Goal: Task Accomplishment & Management: Manage account settings

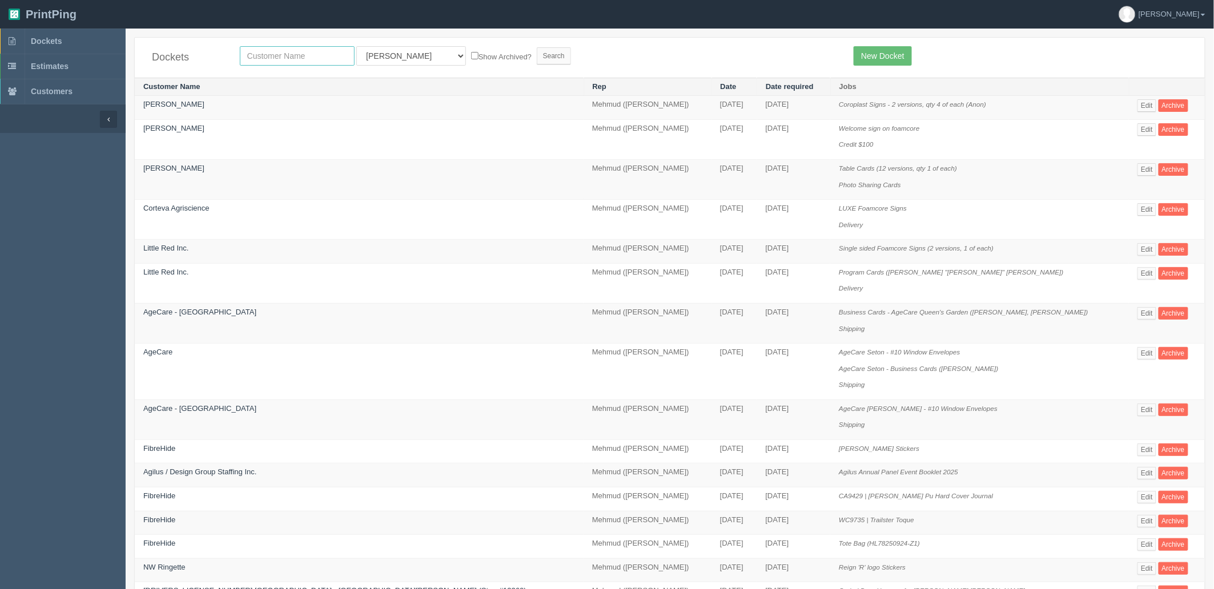
click at [313, 54] on input "text" at bounding box center [297, 55] width 115 height 19
type input "[PERSON_NAME]"
click at [537, 47] on input "Search" at bounding box center [554, 55] width 34 height 17
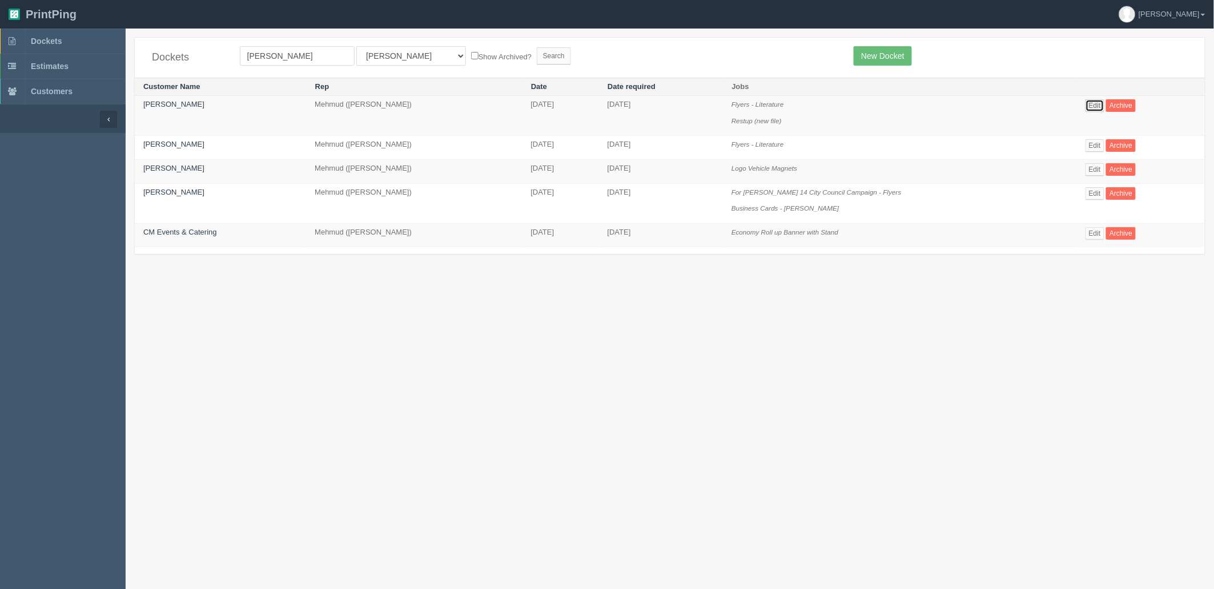
click at [1089, 105] on link "Edit" at bounding box center [1095, 105] width 19 height 13
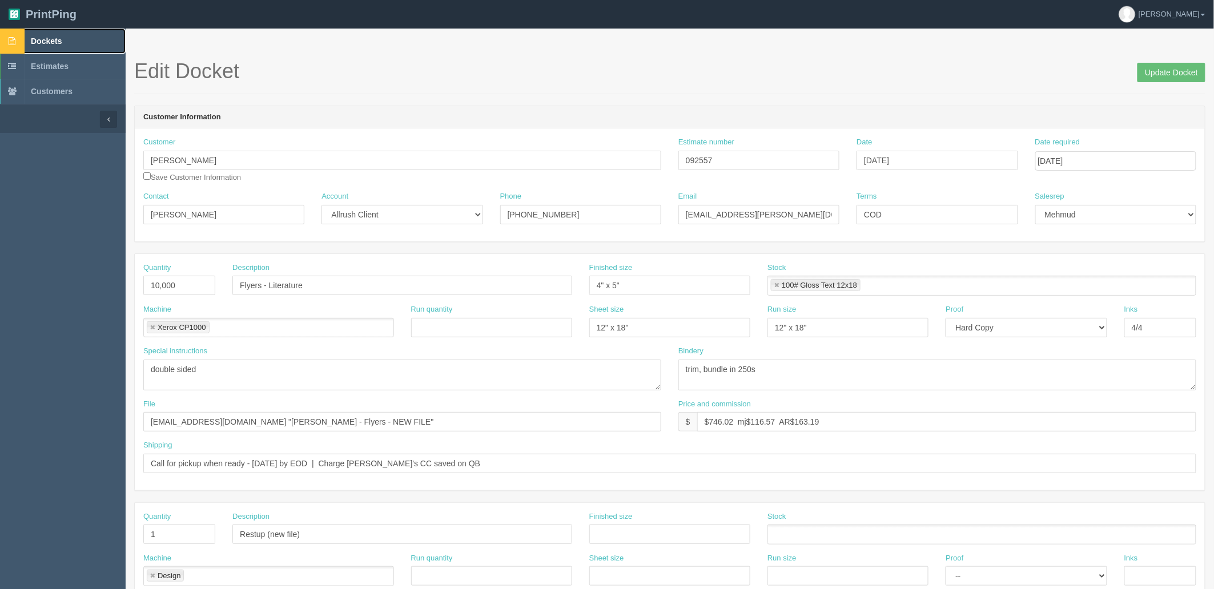
click at [73, 38] on link "Dockets" at bounding box center [63, 41] width 126 height 25
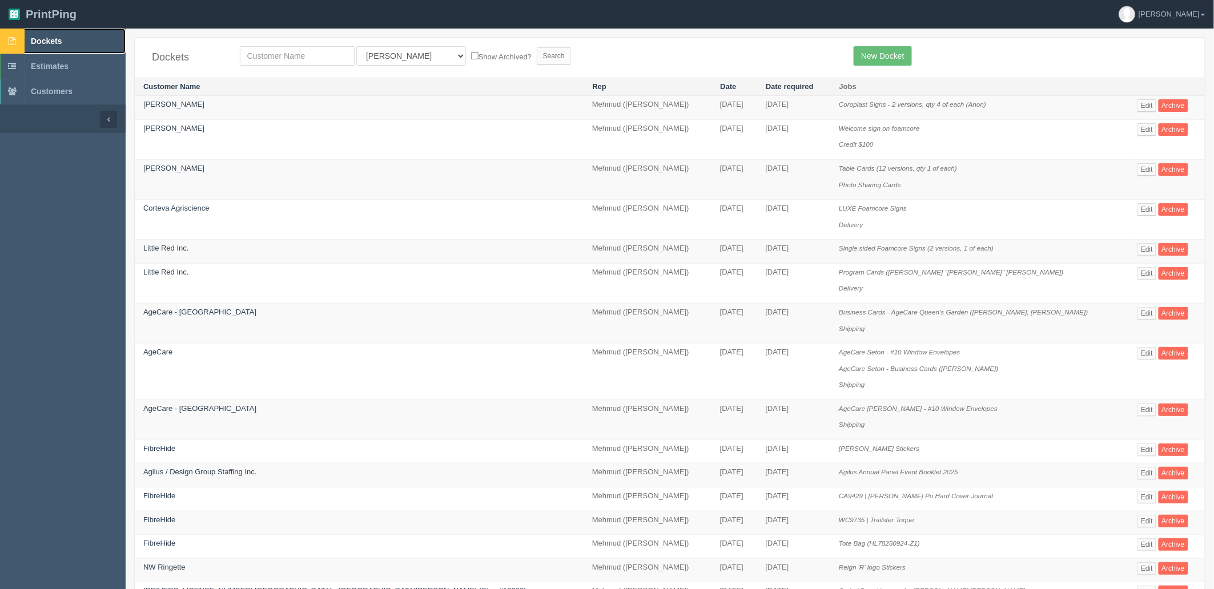
click at [58, 46] on link "Dockets" at bounding box center [63, 41] width 126 height 25
click at [1138, 104] on link "Edit" at bounding box center [1147, 105] width 19 height 13
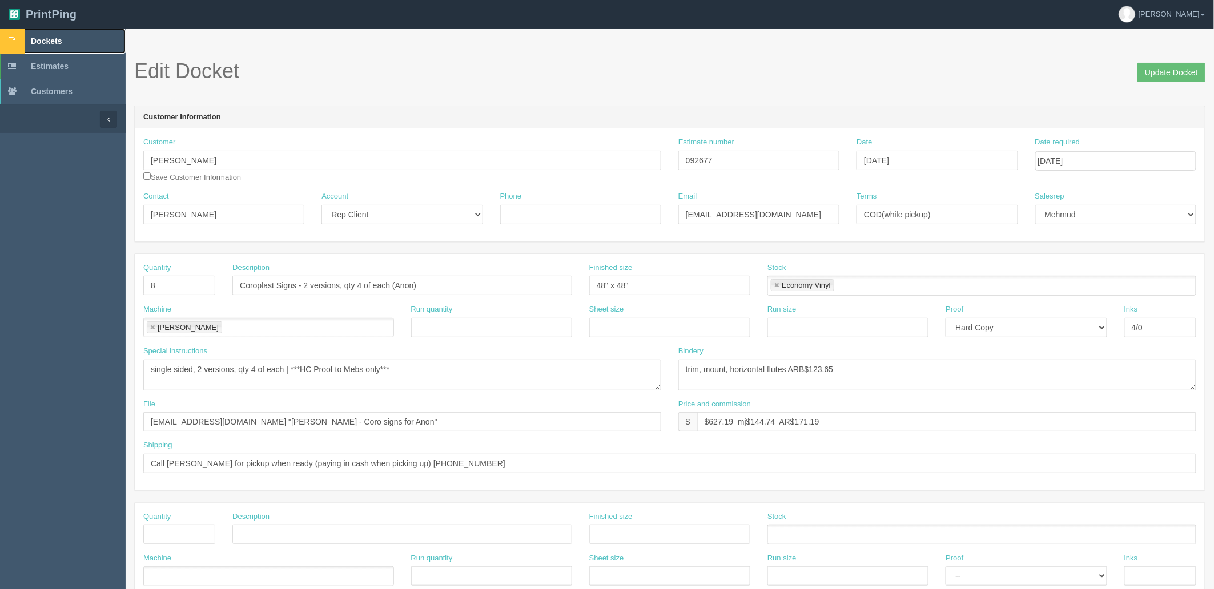
click at [95, 49] on link "Dockets" at bounding box center [63, 41] width 126 height 25
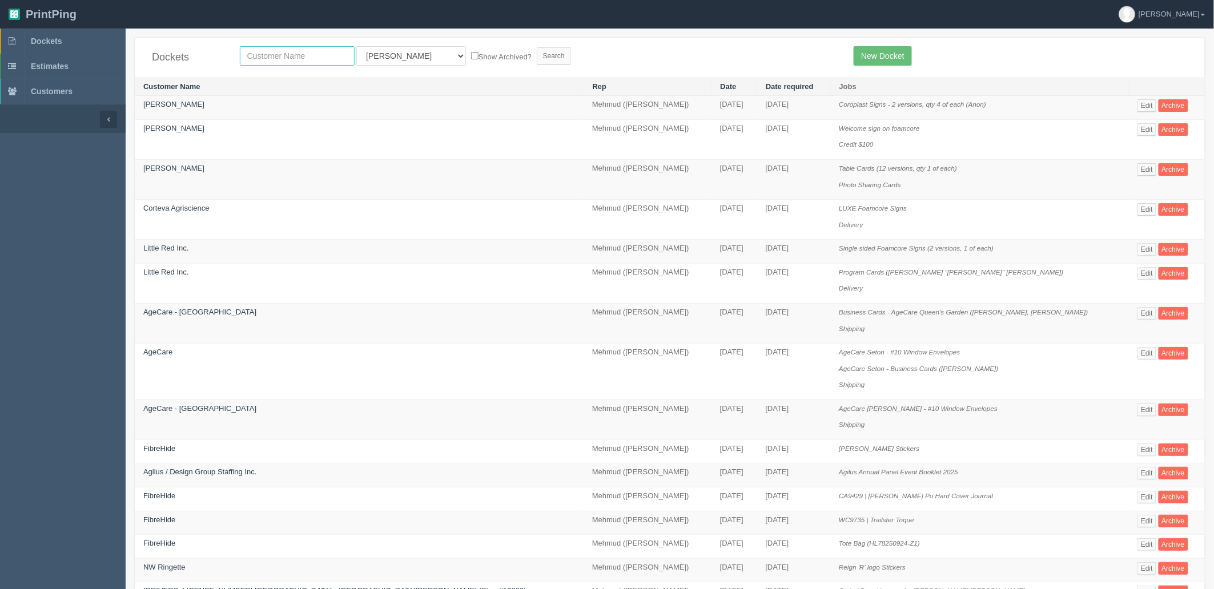
click at [291, 51] on input "text" at bounding box center [297, 55] width 115 height 19
type input "fallt"
click at [537, 47] on input "Search" at bounding box center [554, 55] width 34 height 17
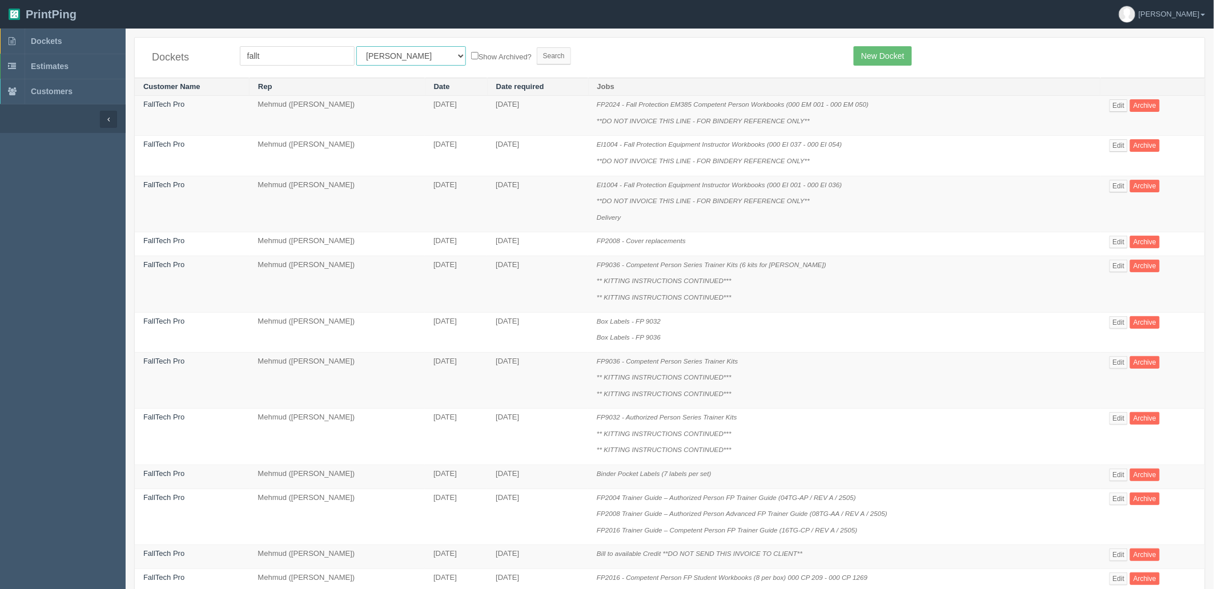
click at [374, 61] on select "All Users Ali Ali Test 1 Aly Amy Ankit Arif Brandon Dan France Greg Jim Mark Ma…" at bounding box center [411, 55] width 110 height 19
select select "8"
click at [356, 46] on select "All Users Ali Ali Test 1 Aly Amy Ankit Arif Brandon Dan France Greg Jim Mark Ma…" at bounding box center [411, 55] width 110 height 19
click at [537, 49] on input "Search" at bounding box center [554, 55] width 34 height 17
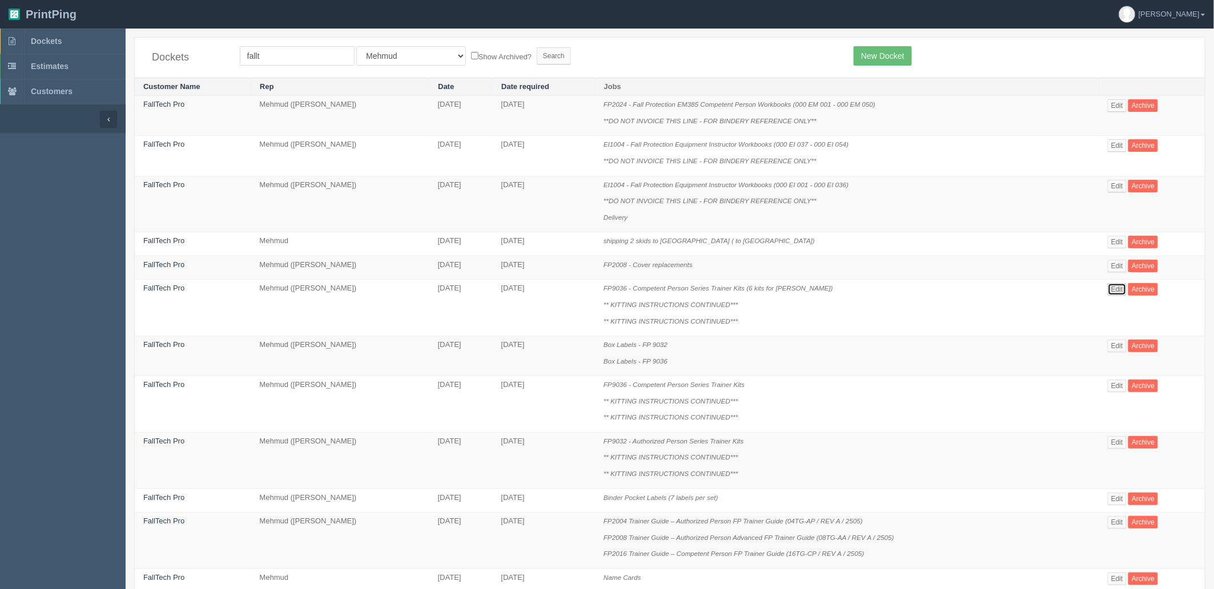
click at [1125, 287] on link "Edit" at bounding box center [1117, 289] width 19 height 13
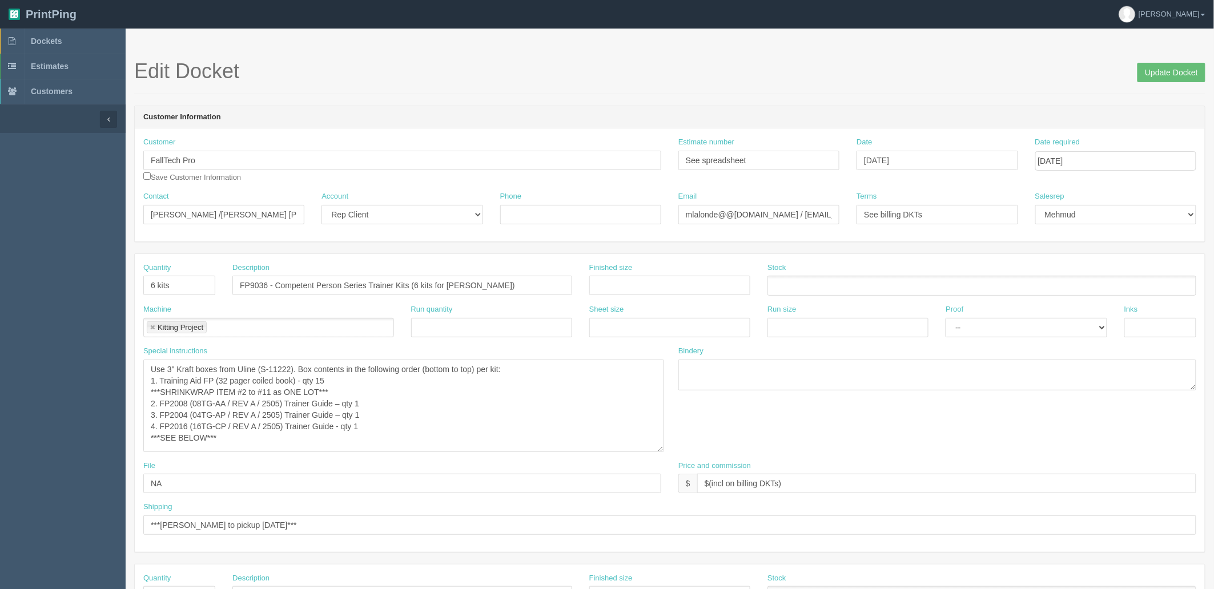
drag, startPoint x: 657, startPoint y: 387, endPoint x: 663, endPoint y: 459, distance: 72.7
click at [663, 452] on textarea "Use 3" Kraft boxes from Uline (S-11222). Box contents in the following order (b…" at bounding box center [403, 406] width 521 height 93
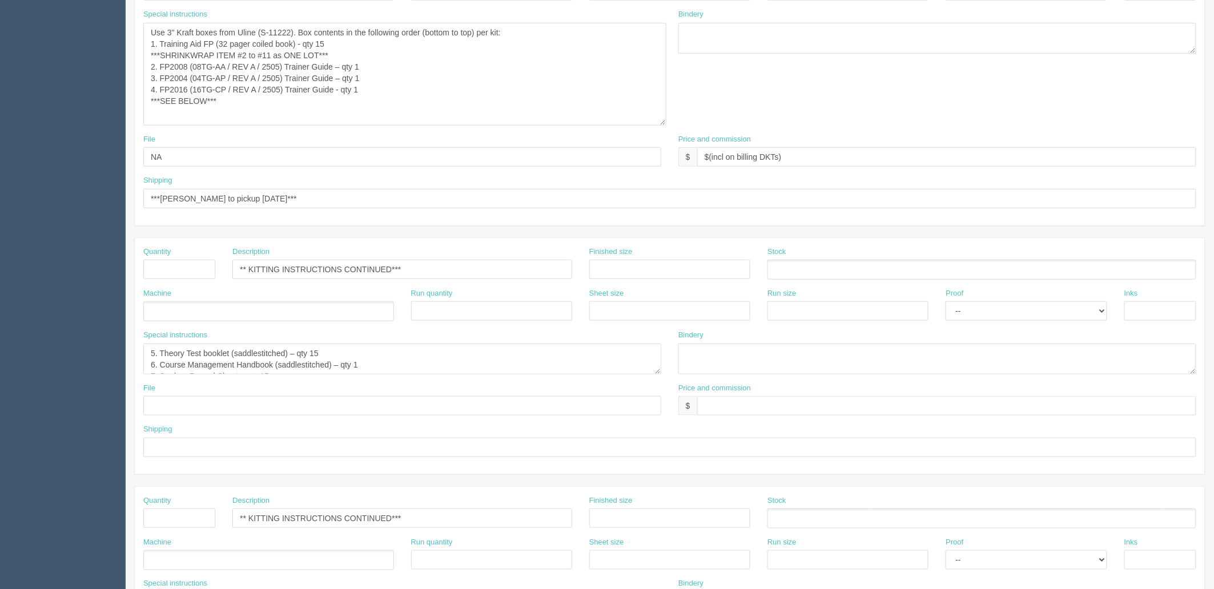
scroll to position [380, 0]
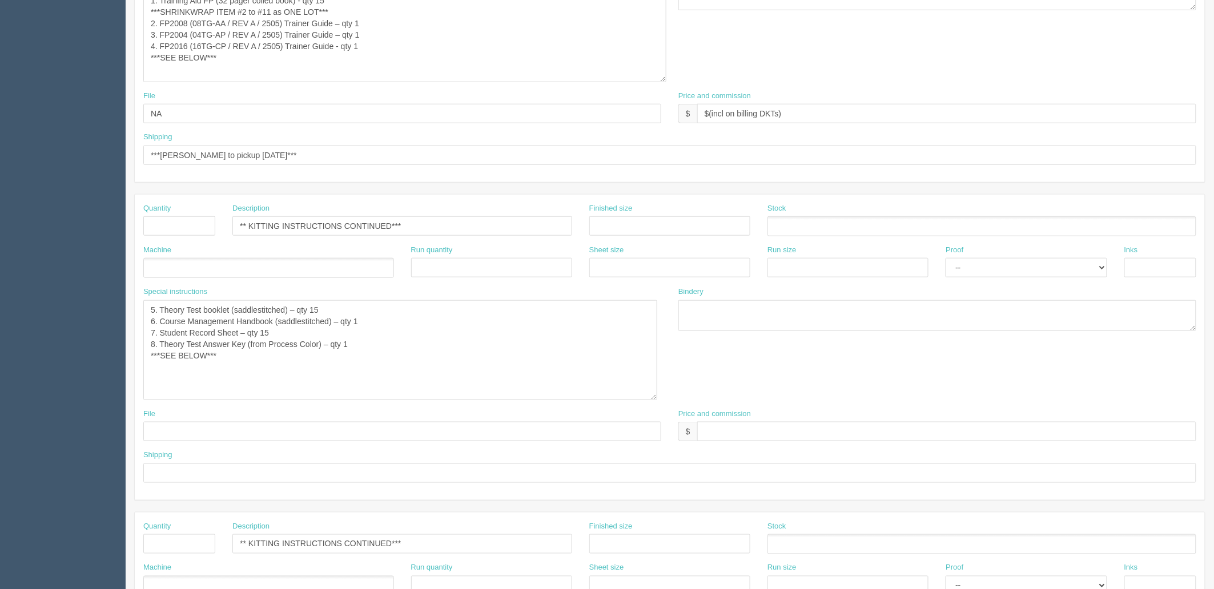
drag, startPoint x: 658, startPoint y: 327, endPoint x: 653, endPoint y: 396, distance: 69.3
click at [653, 396] on textarea "5. Theory Test booklet (saddlestitched) – qty 15 6. Course Management Handbook …" at bounding box center [400, 350] width 514 height 100
